Goal: Task Accomplishment & Management: Complete application form

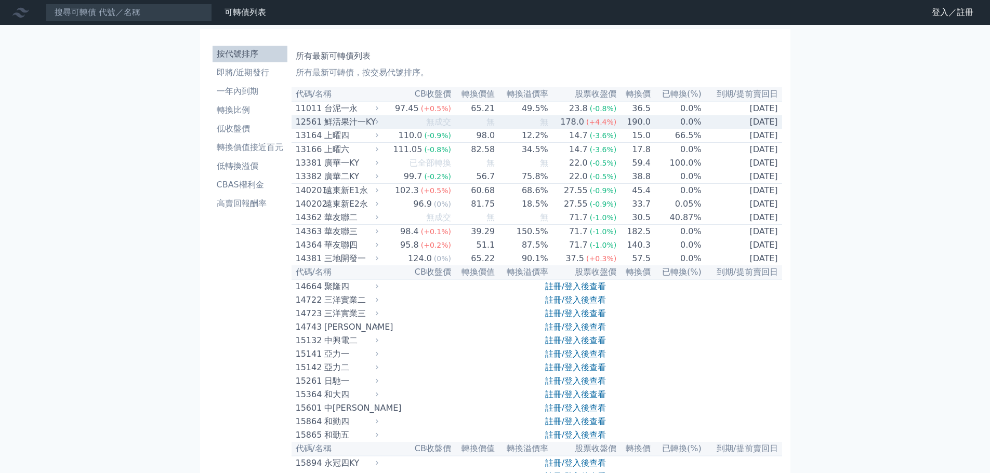
click at [527, 126] on td "無" at bounding box center [522, 122] width 54 height 14
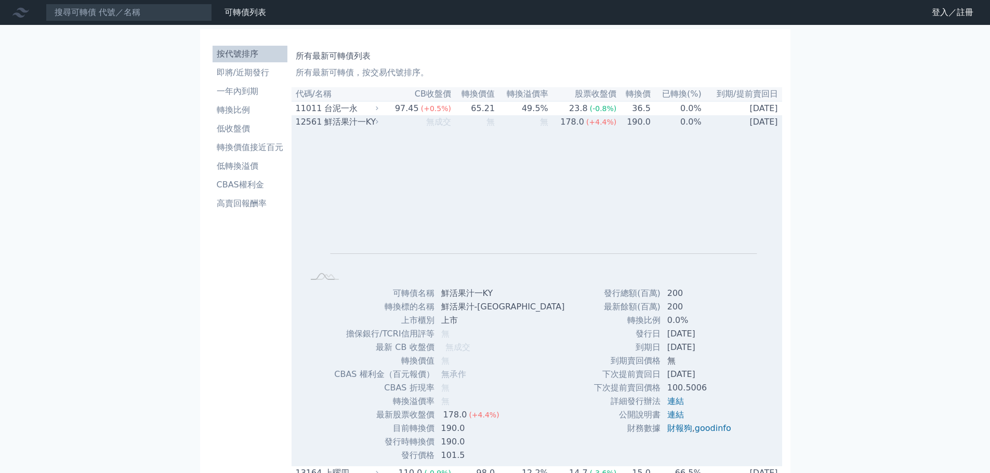
click at [381, 122] on icon at bounding box center [377, 121] width 7 height 7
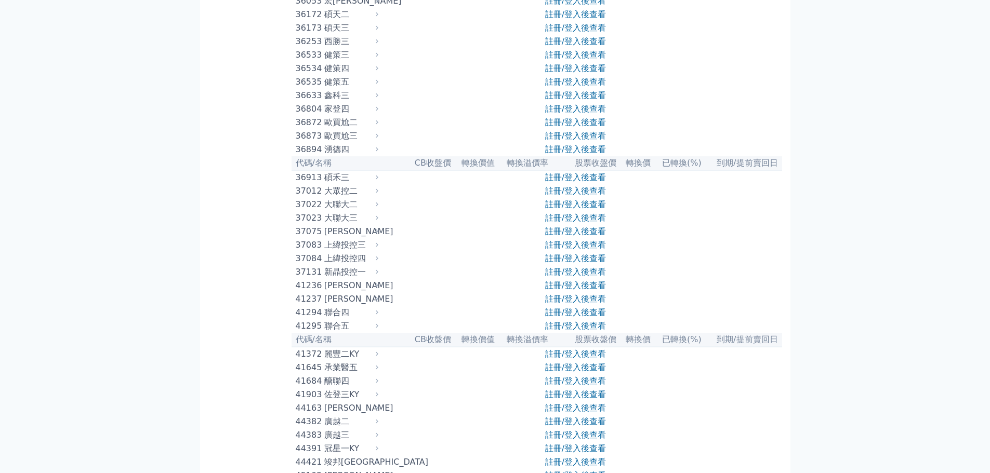
scroll to position [4629, 0]
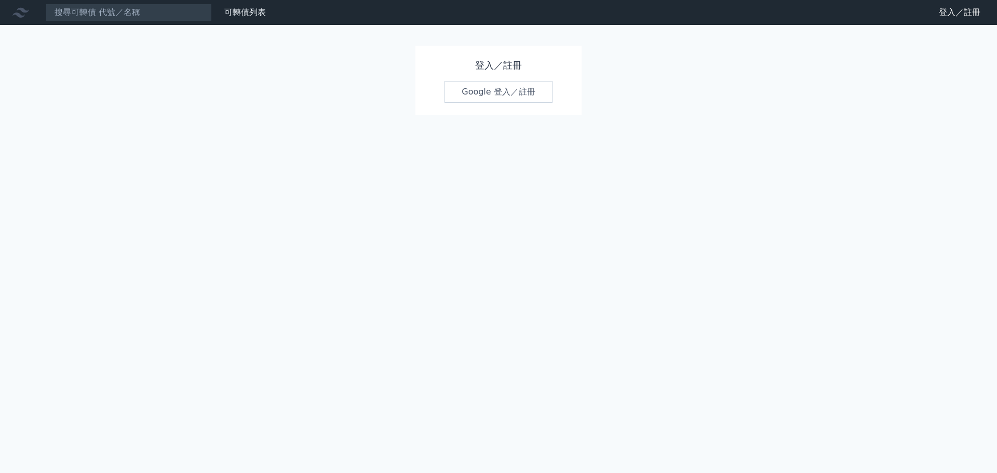
click at [518, 89] on link "Google 登入／註冊" at bounding box center [499, 92] width 108 height 22
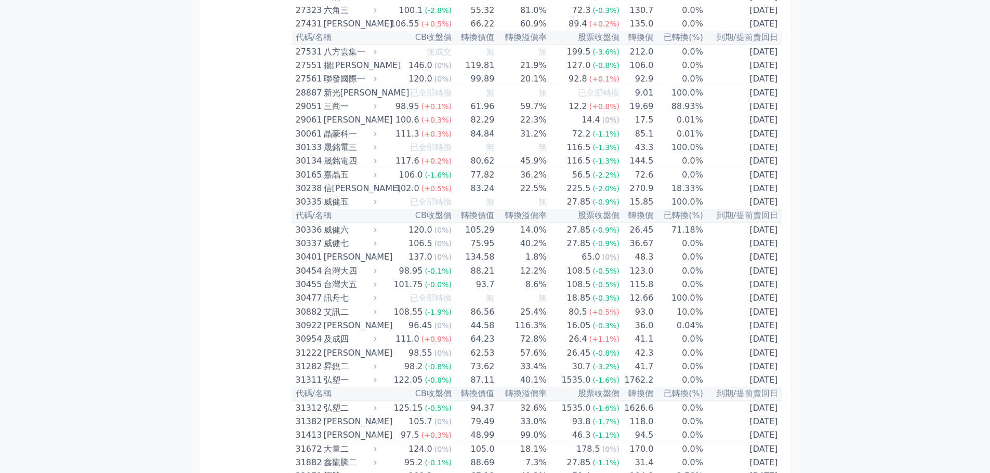
scroll to position [788, 0]
